Goal: Transaction & Acquisition: Book appointment/travel/reservation

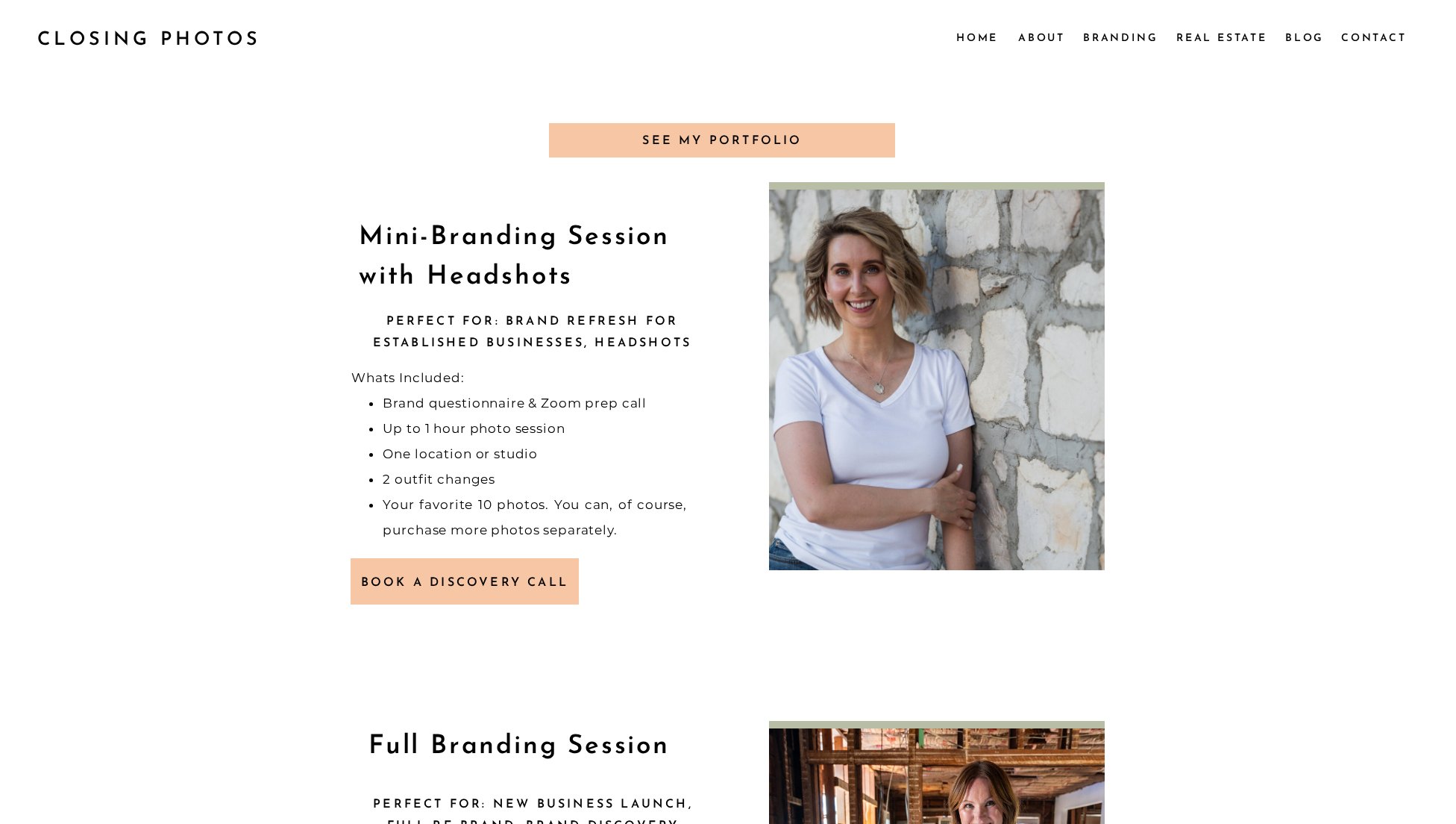
click at [1220, 37] on nav "Real Estate" at bounding box center [1223, 37] width 94 height 17
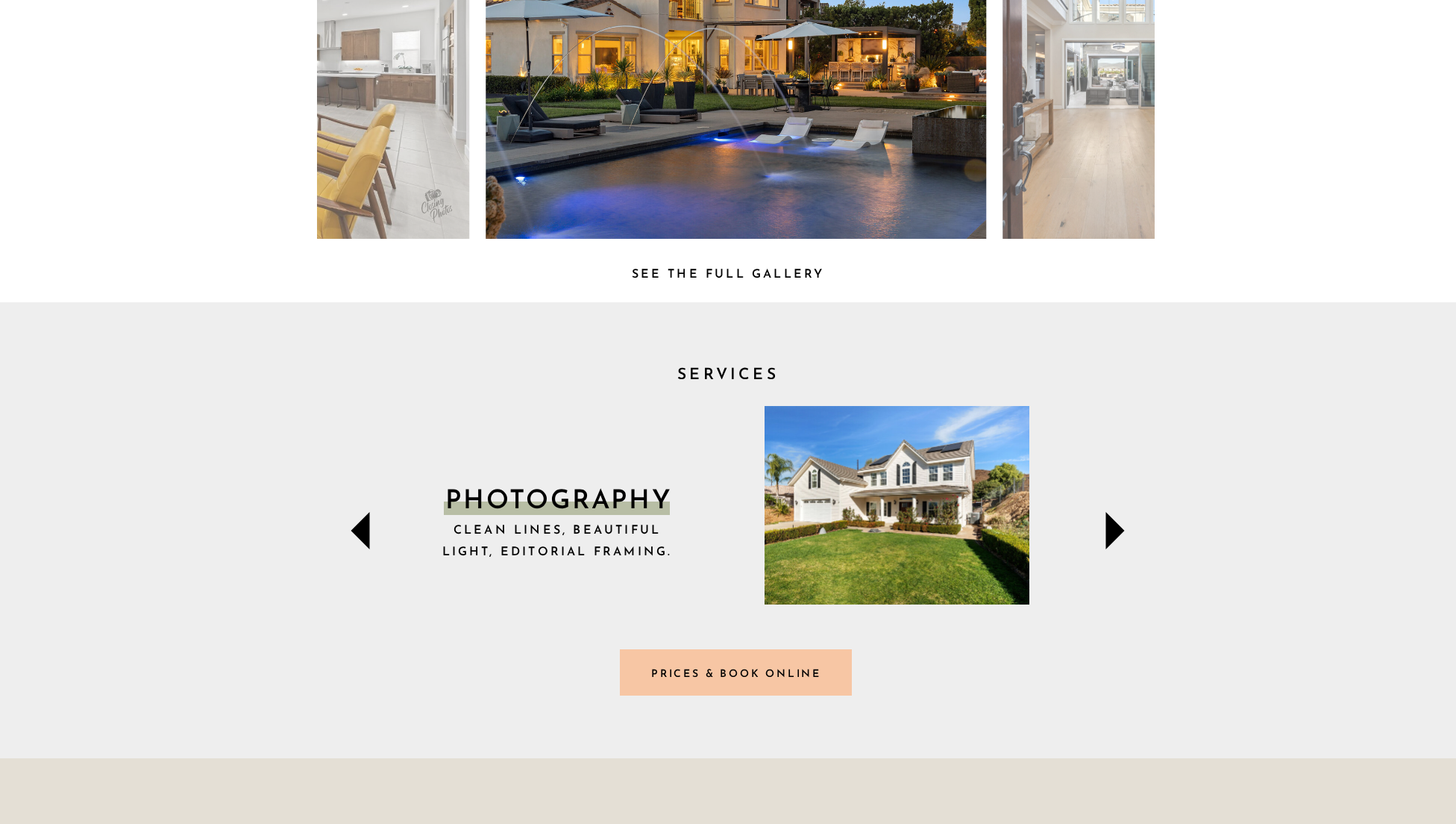
scroll to position [400, 0]
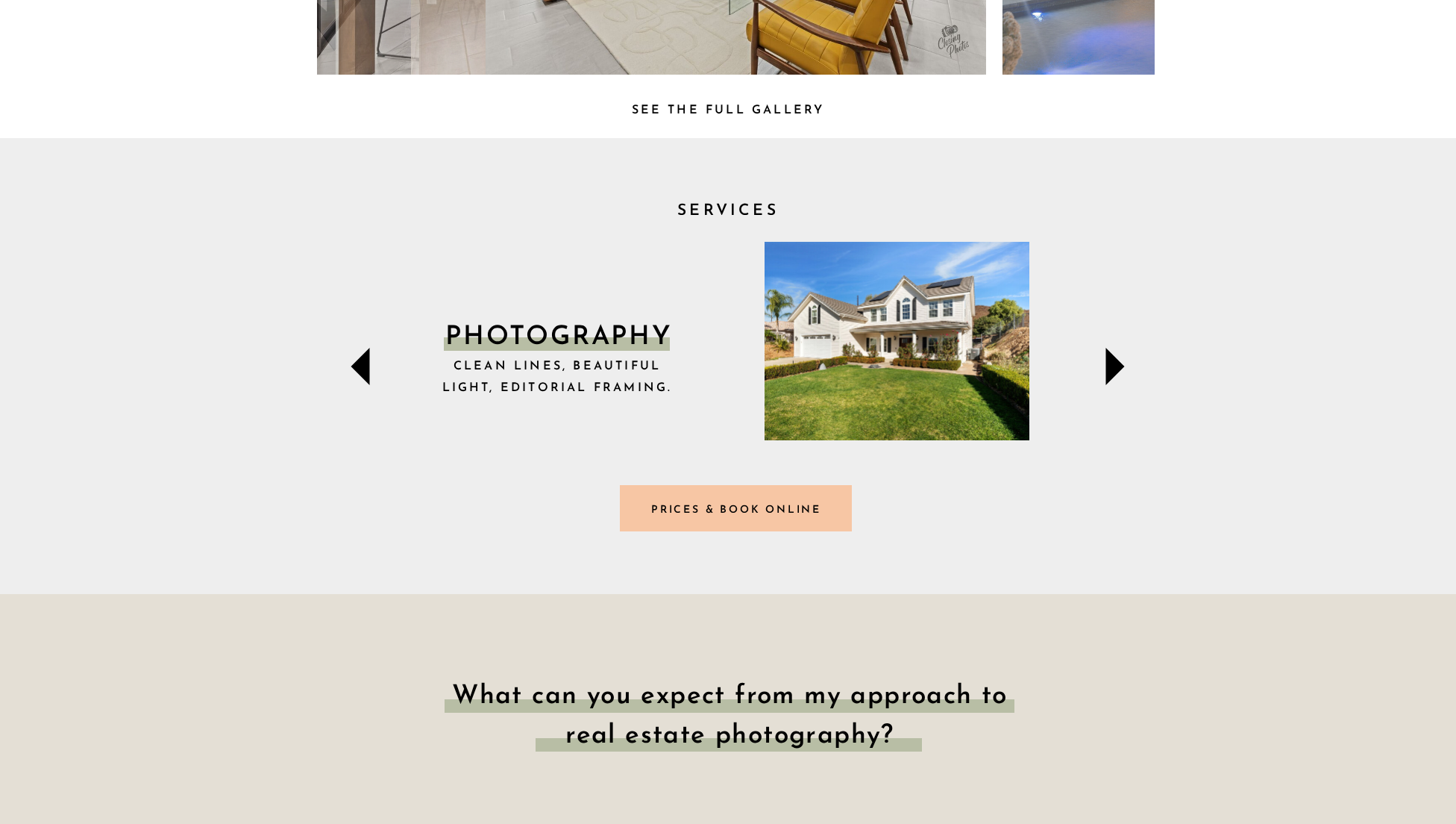
click at [725, 510] on h3 "Prices & Book online" at bounding box center [736, 508] width 218 height 16
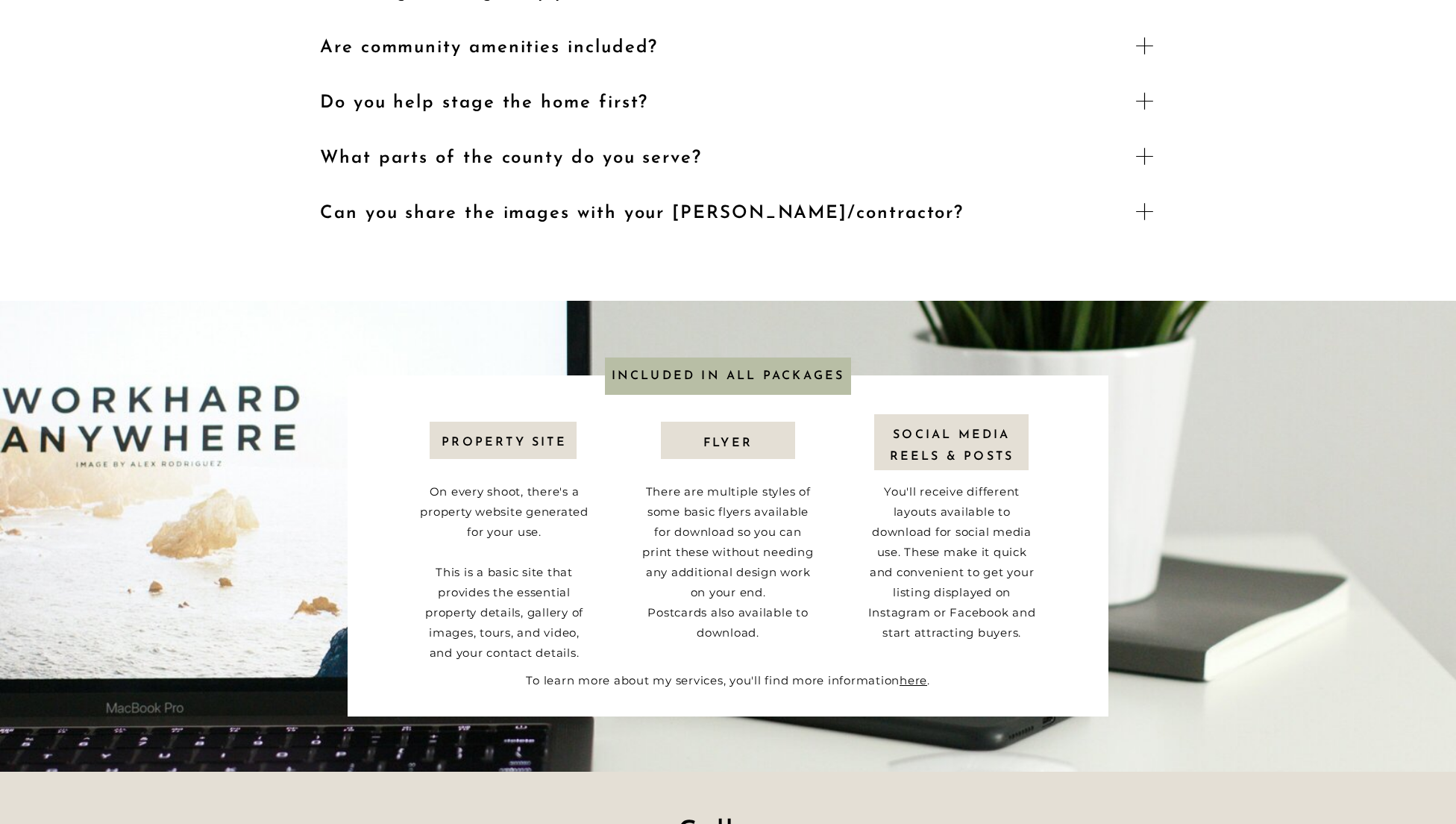
scroll to position [1994, 0]
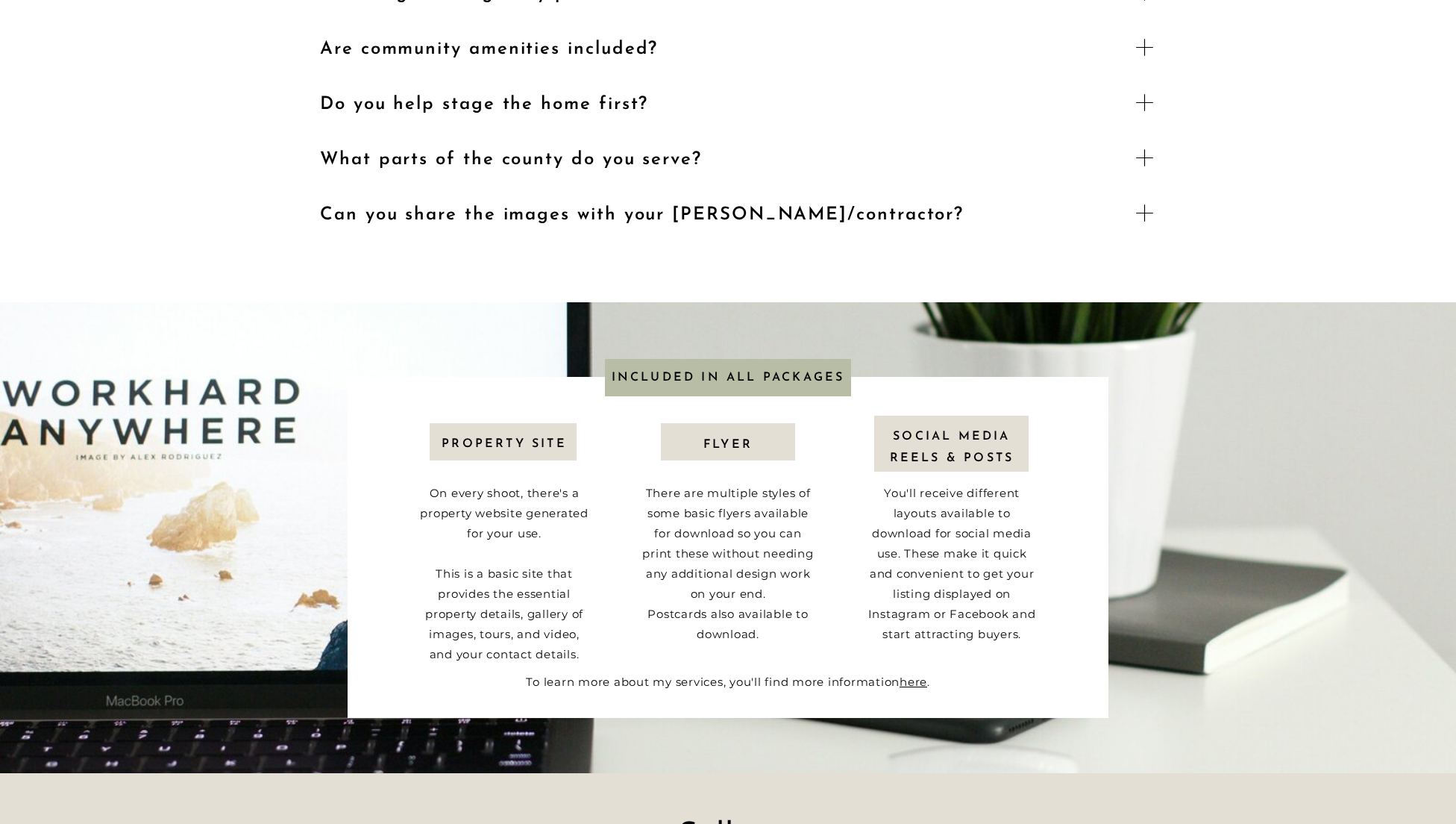
click at [1146, 51] on icon at bounding box center [1144, 47] width 31 height 31
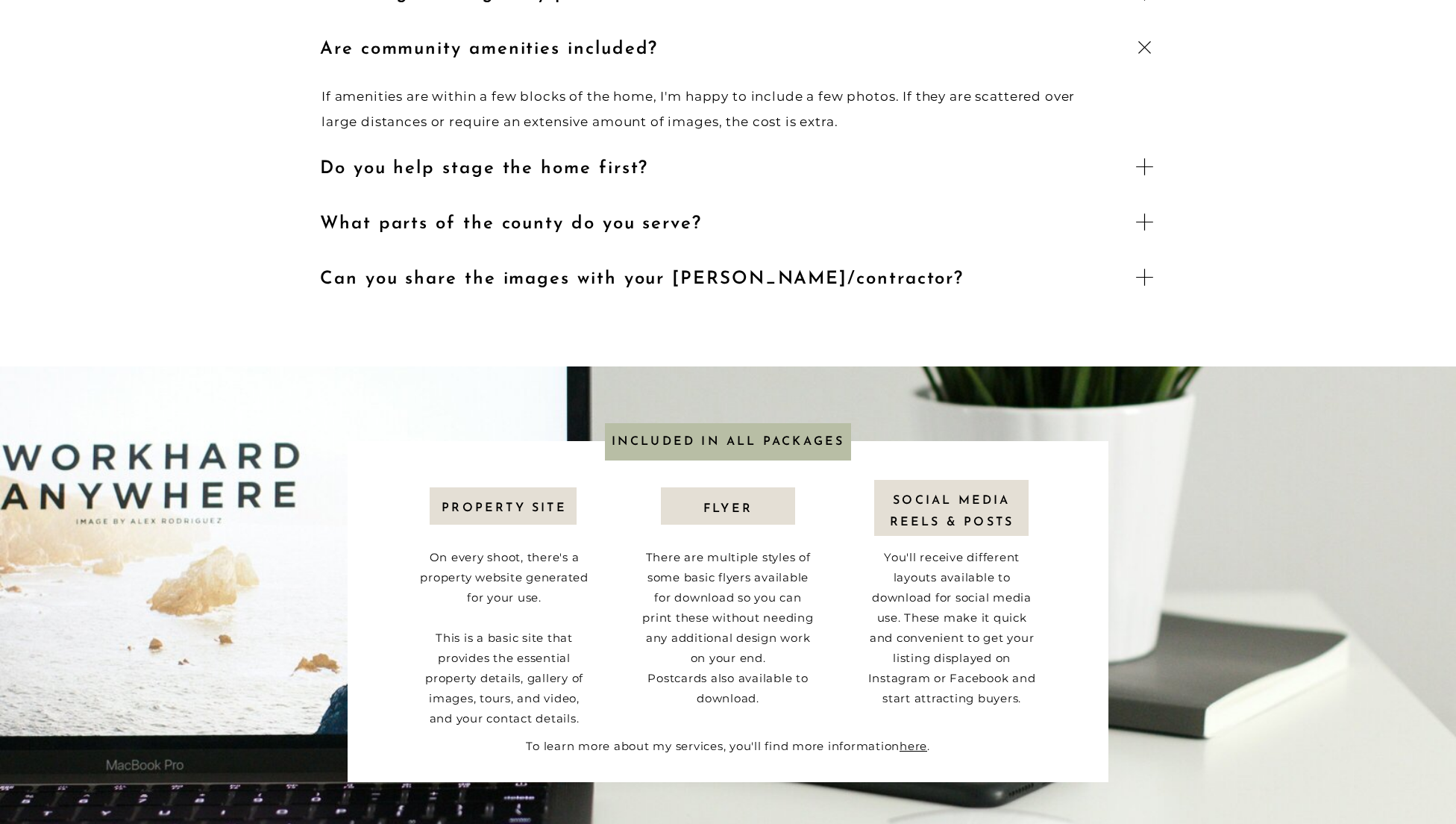
click at [1144, 49] on icon at bounding box center [1144, 47] width 21 height 23
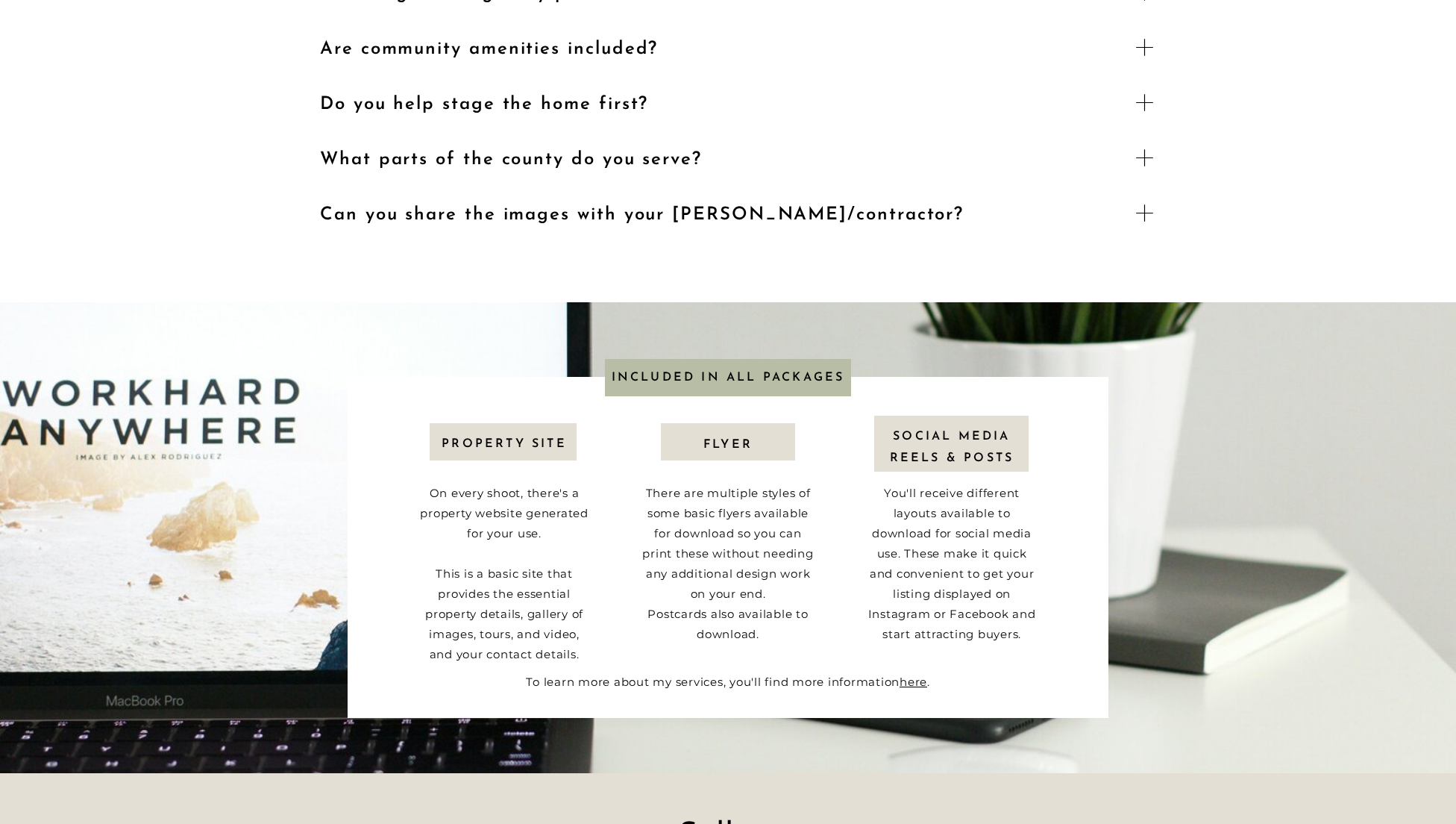
click at [1144, 49] on polygon at bounding box center [1144, 47] width 18 height 18
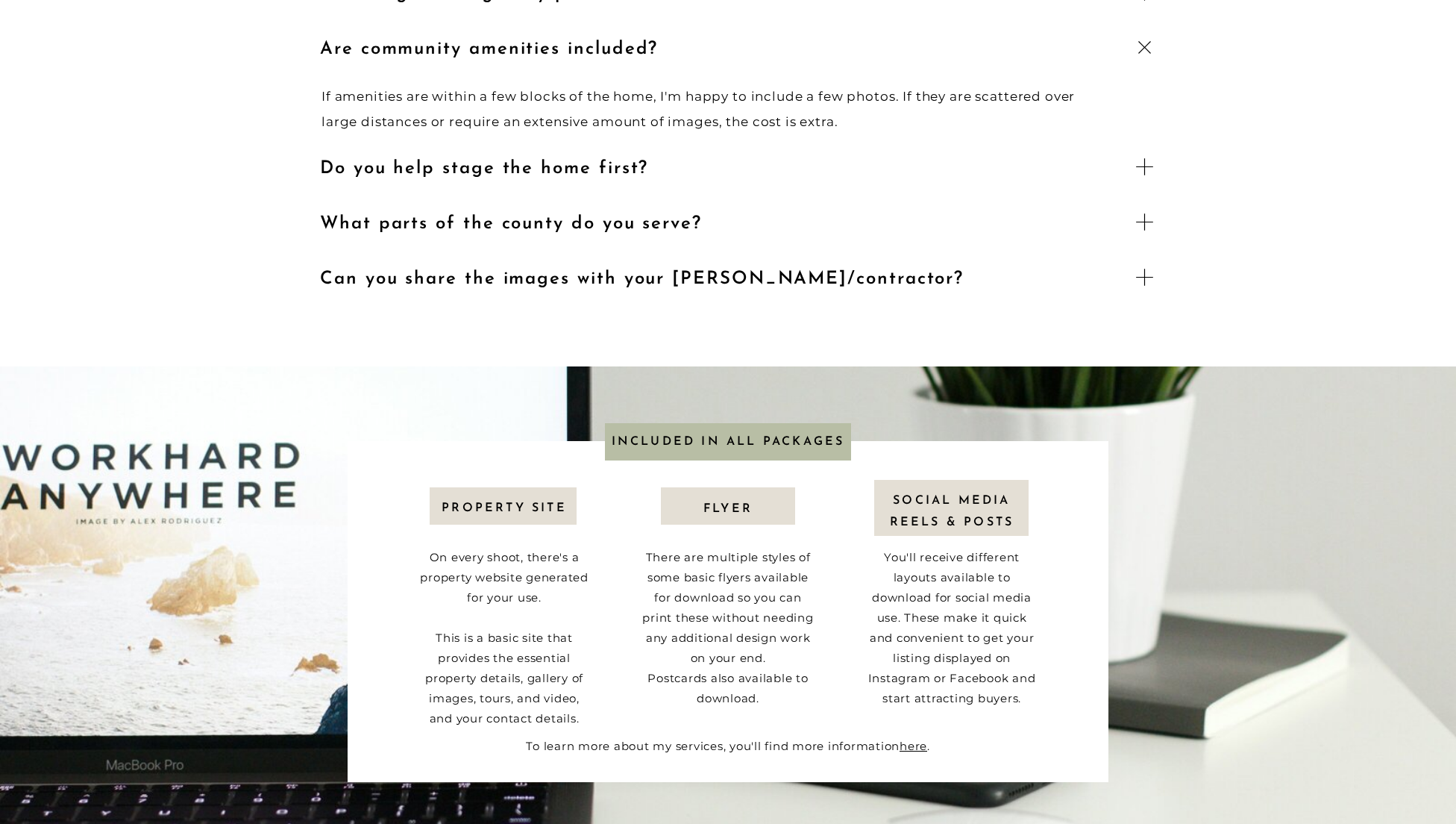
click at [1143, 49] on icon at bounding box center [1144, 47] width 21 height 23
